Goal: Task Accomplishment & Management: Use online tool/utility

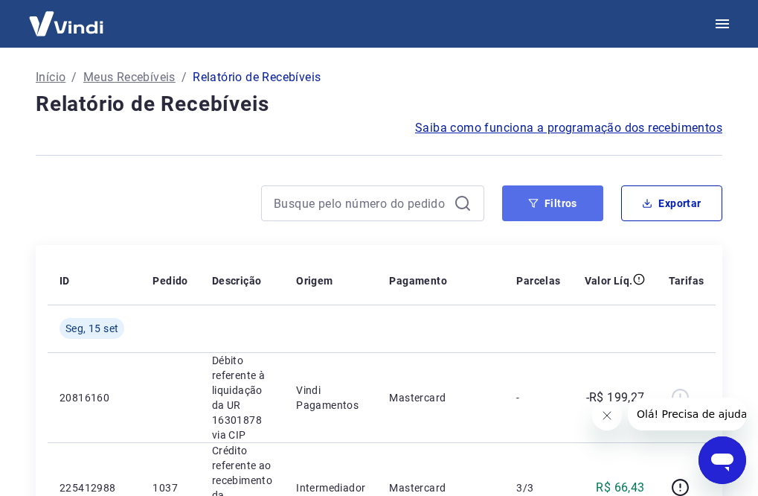
click at [539, 199] on icon "button" at bounding box center [533, 203] width 10 height 10
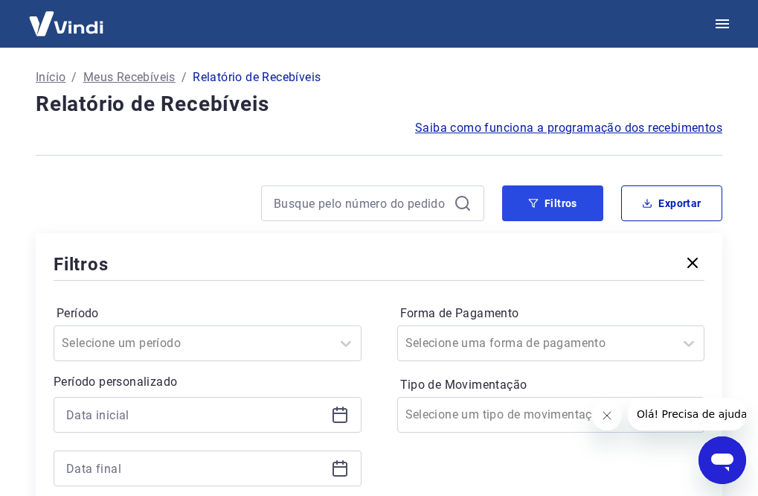
scroll to position [149, 0]
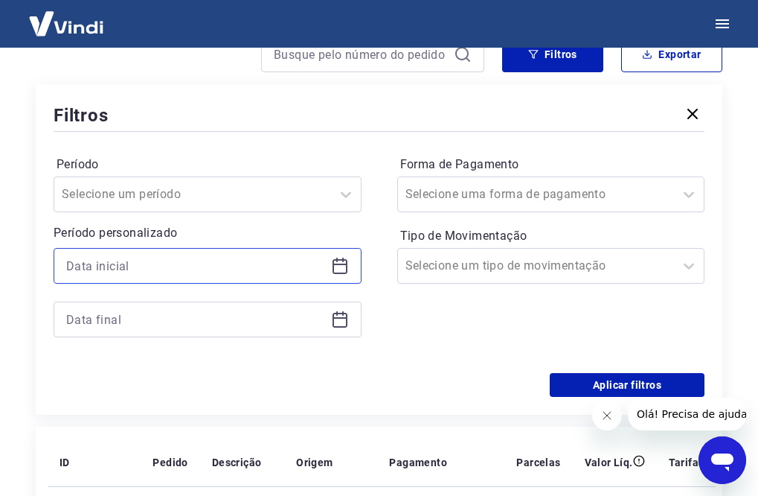
click at [255, 272] on input at bounding box center [195, 266] width 259 height 22
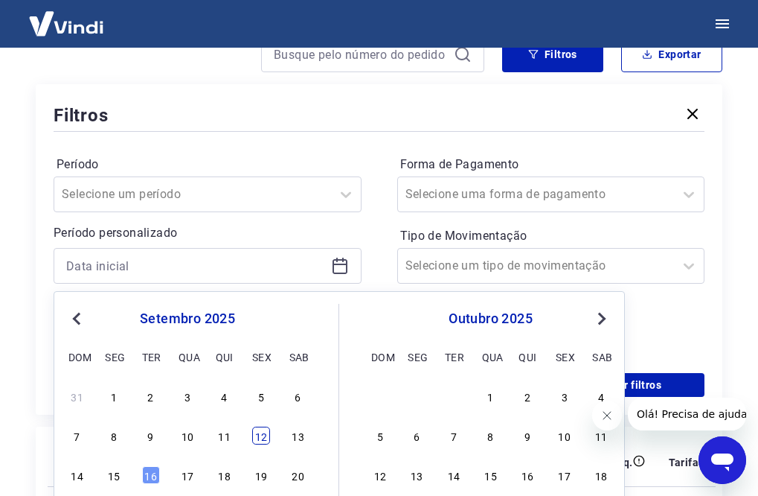
click at [256, 441] on div "12" at bounding box center [261, 435] width 18 height 18
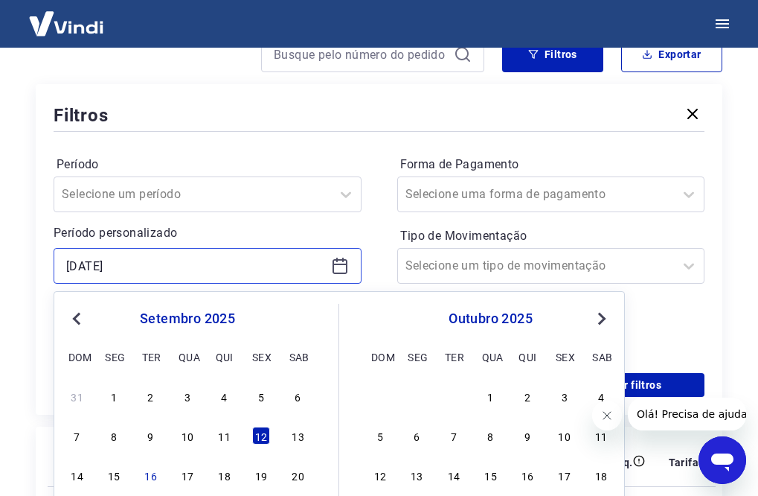
click at [267, 263] on input "[DATE]" at bounding box center [195, 266] width 259 height 22
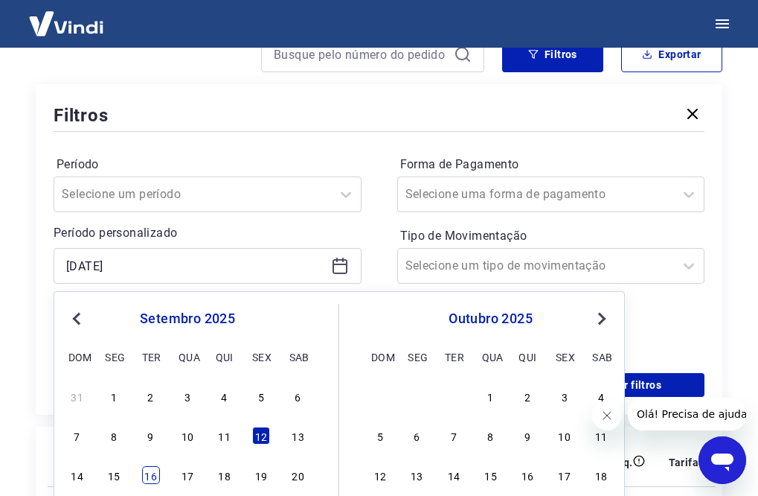
click at [147, 475] on div "16" at bounding box center [151, 475] width 18 height 18
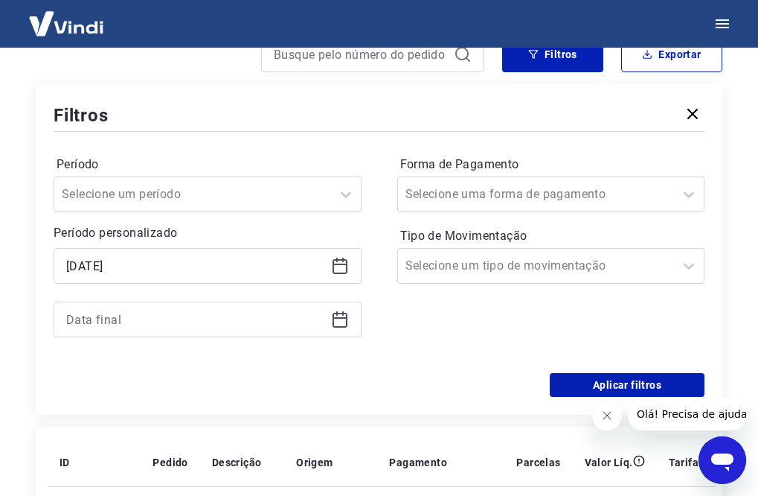
type input "[DATE]"
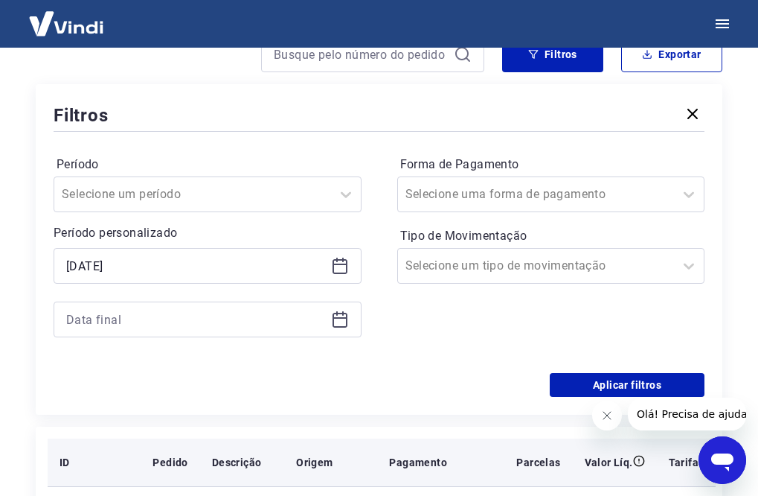
scroll to position [223, 0]
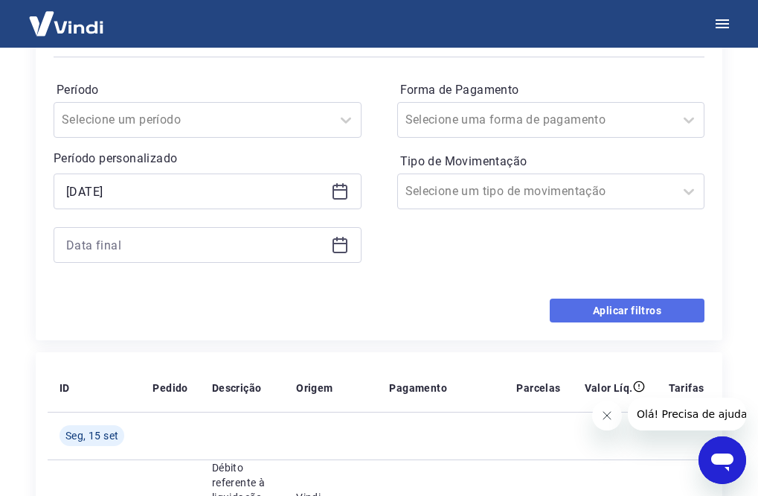
click at [627, 310] on button "Aplicar filtros" at bounding box center [627, 310] width 155 height 24
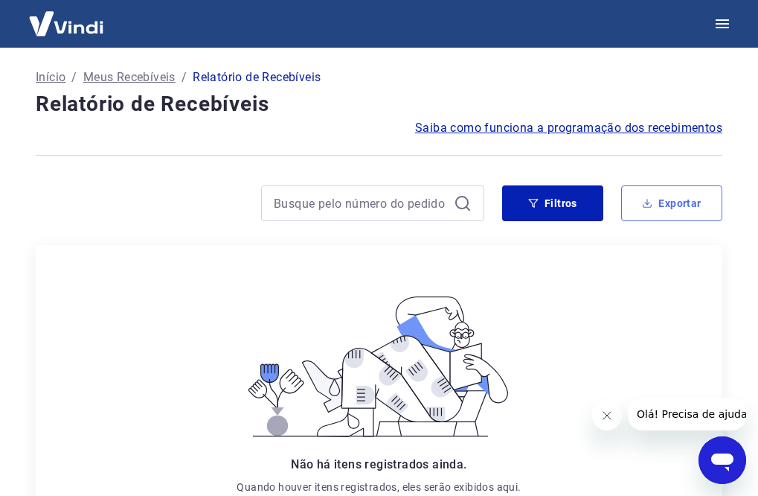
click at [669, 196] on button "Exportar" at bounding box center [671, 203] width 101 height 36
type input "[DATE]"
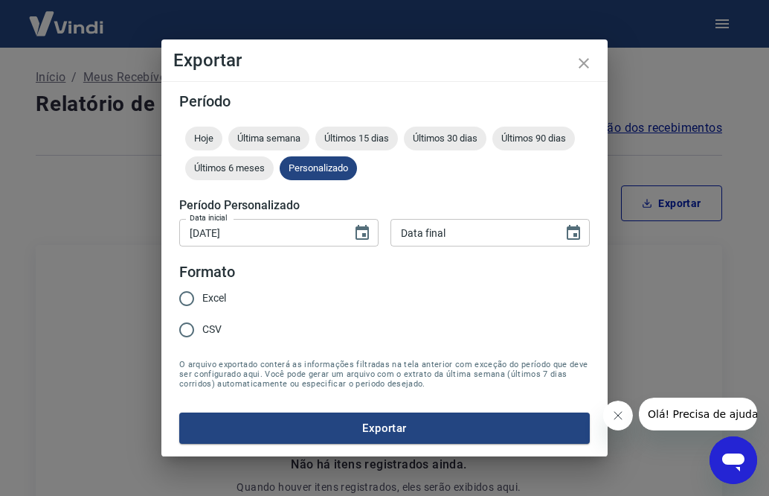
drag, startPoint x: 210, startPoint y: 327, endPoint x: 231, endPoint y: 339, distance: 24.6
click at [212, 327] on span "CSV" at bounding box center [211, 329] width 19 height 16
click at [202, 327] on input "CSV" at bounding box center [186, 329] width 31 height 31
radio input "true"
click at [391, 420] on button "Exportar" at bounding box center [384, 427] width 411 height 31
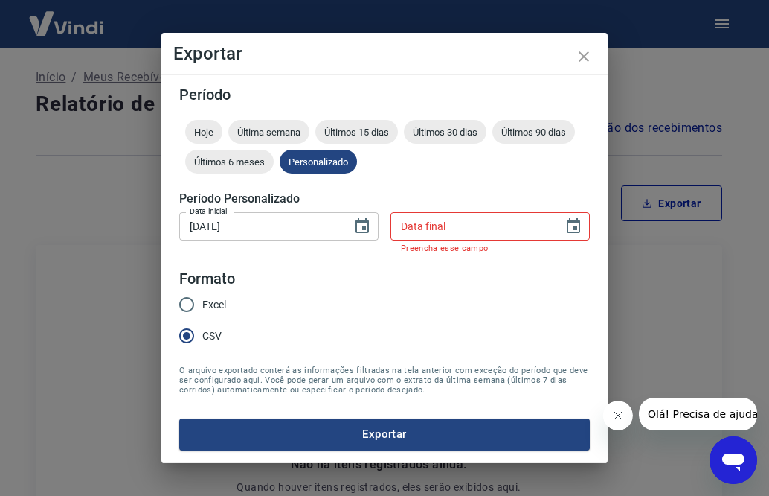
type input "DD/MM/YYYY"
click at [433, 214] on div "Data final DD/MM/YYYY Data final Preencha esse campo" at bounding box center [490, 232] width 199 height 40
click at [581, 63] on icon "close" at bounding box center [584, 57] width 18 height 18
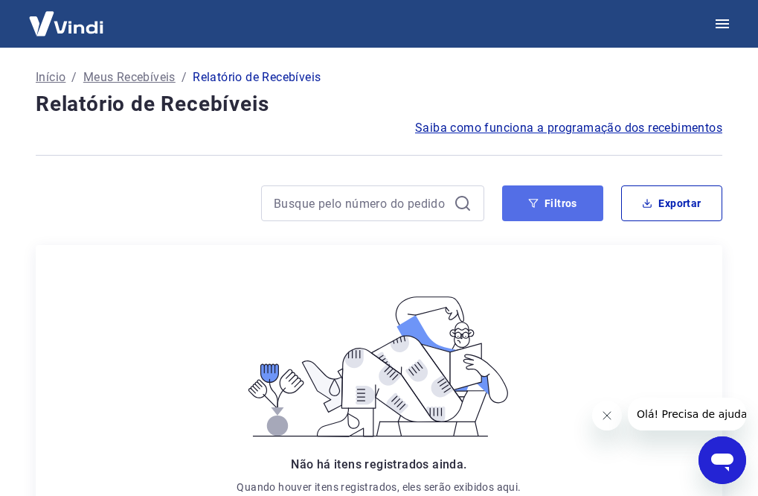
click at [551, 202] on button "Filtros" at bounding box center [552, 203] width 101 height 36
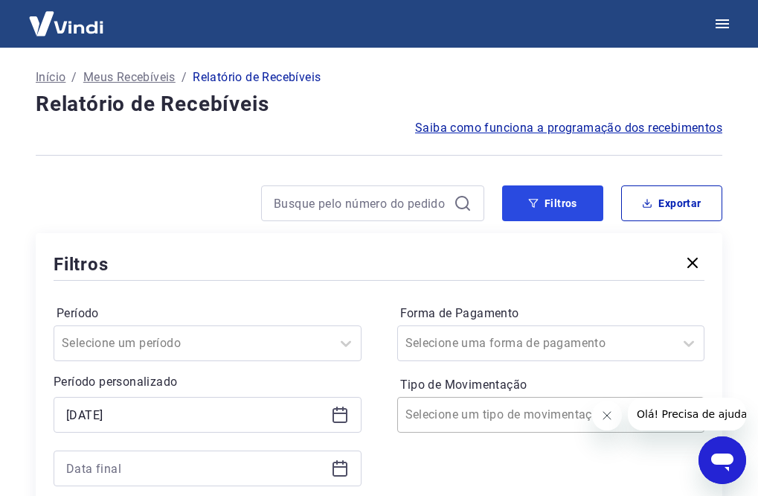
scroll to position [149, 0]
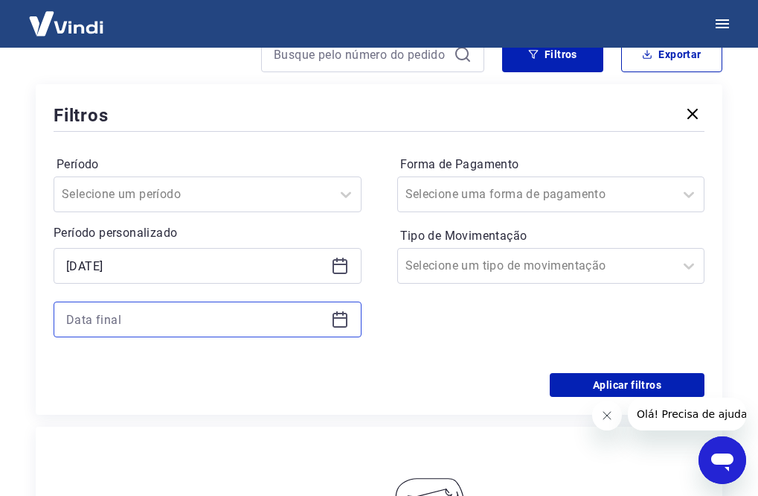
click at [249, 316] on input at bounding box center [195, 319] width 259 height 22
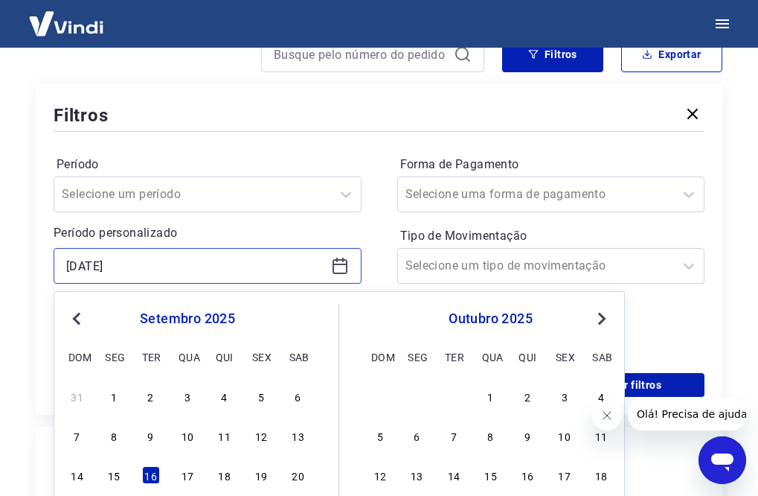
click at [244, 264] on input "[DATE]" at bounding box center [195, 266] width 259 height 22
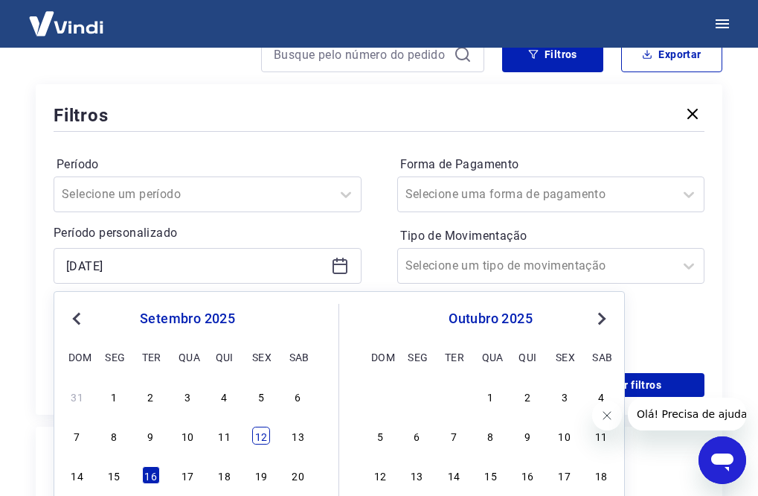
click at [260, 437] on div "12" at bounding box center [261, 435] width 18 height 18
type input "[DATE]"
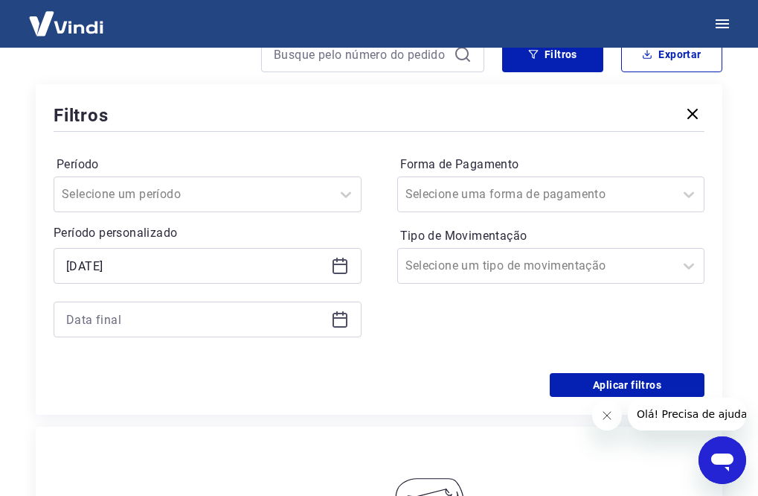
scroll to position [223, 0]
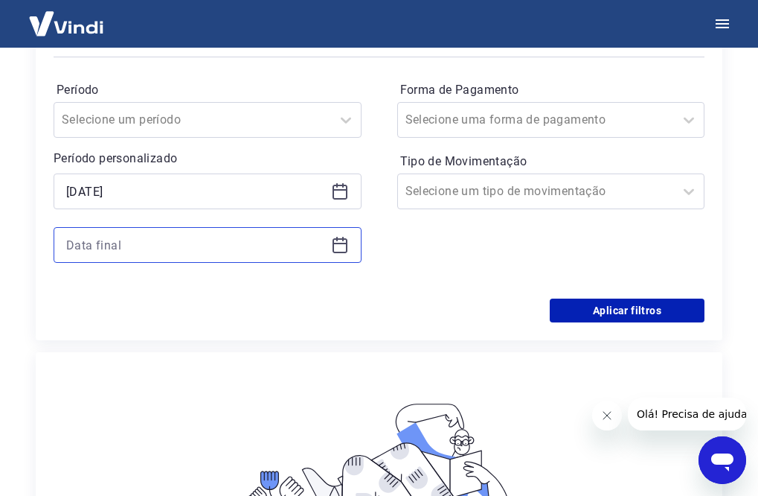
click at [182, 239] on input at bounding box center [195, 245] width 259 height 22
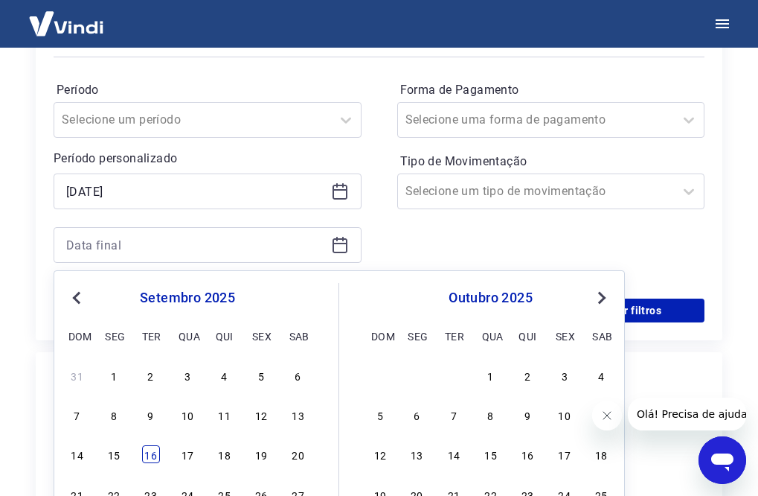
drag, startPoint x: 152, startPoint y: 458, endPoint x: 199, endPoint y: 428, distance: 56.6
click at [152, 458] on div "16" at bounding box center [151, 454] width 18 height 18
type input "[DATE]"
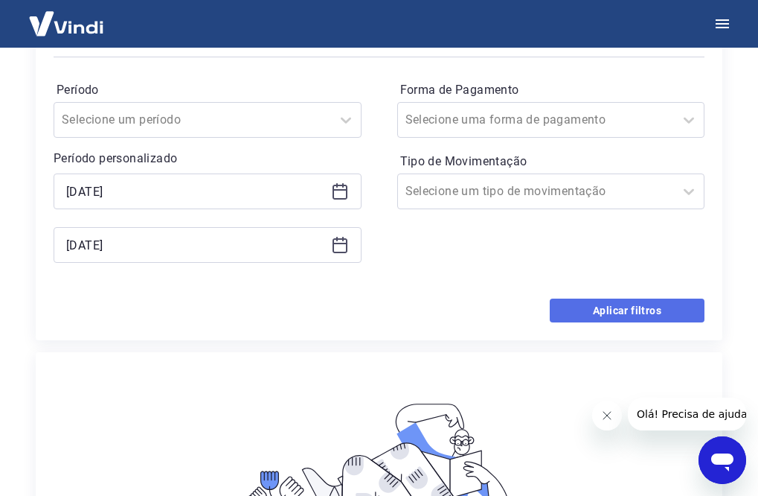
click at [625, 311] on button "Aplicar filtros" at bounding box center [627, 310] width 155 height 24
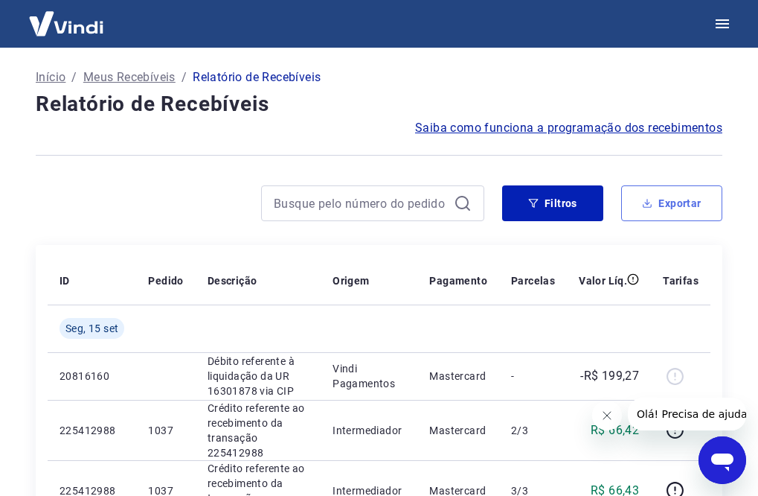
click at [666, 200] on button "Exportar" at bounding box center [671, 203] width 101 height 36
type input "[DATE]"
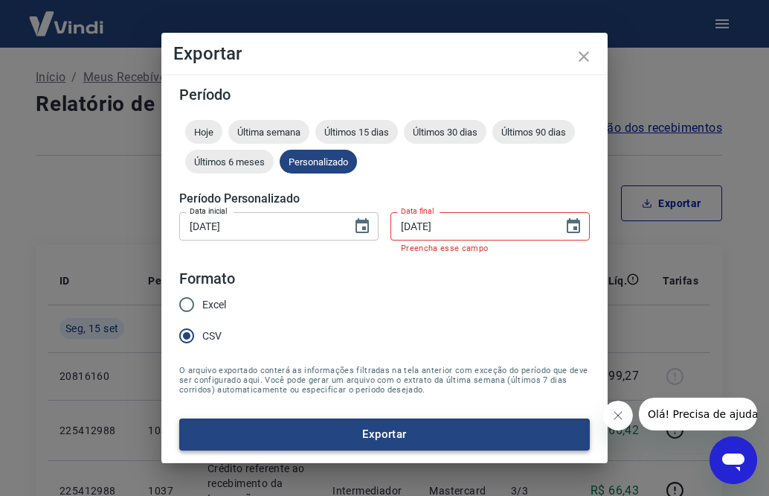
click at [384, 428] on button "Exportar" at bounding box center [384, 433] width 411 height 31
